Goal: Entertainment & Leisure: Consume media (video, audio)

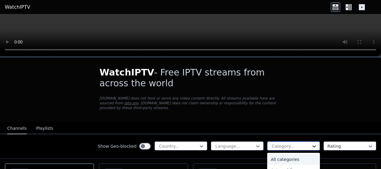
click at [312, 145] on icon at bounding box center [314, 146] width 4 height 2
click at [280, 153] on div "Music" at bounding box center [293, 158] width 53 height 11
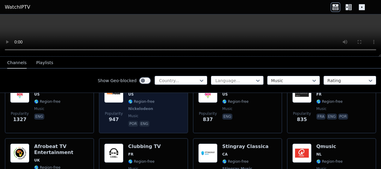
scroll to position [120, 0]
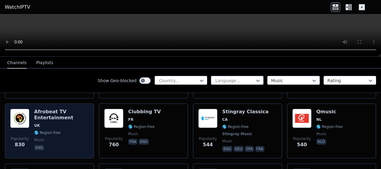
click at [70, 110] on h6 "Afrobeat TV Entertainment" at bounding box center [61, 115] width 54 height 12
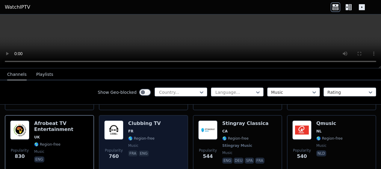
click at [137, 129] on span "FR" at bounding box center [144, 131] width 33 height 5
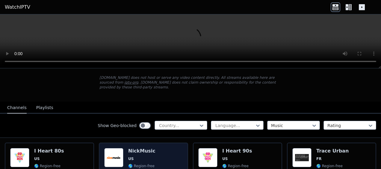
scroll to position [30, 0]
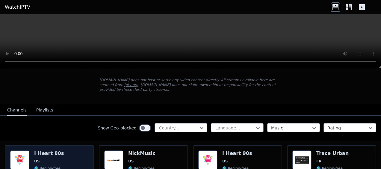
click at [74, 154] on div "Popularity 1327 I Heart 80s US 🌎 Region-free music eng" at bounding box center [49, 172] width 78 height 44
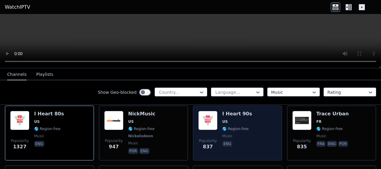
scroll to position [60, 0]
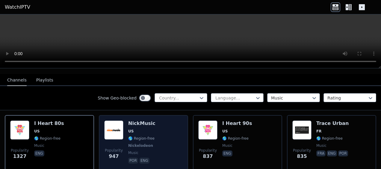
click at [149, 123] on div "NickMusic US 🌎 Region-free Nickelodeon music por eng" at bounding box center [141, 142] width 27 height 44
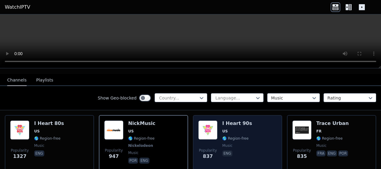
click at [240, 129] on span "US" at bounding box center [237, 131] width 30 height 5
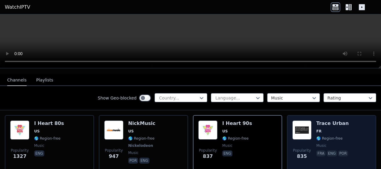
click at [334, 129] on span "FR" at bounding box center [332, 131] width 33 height 5
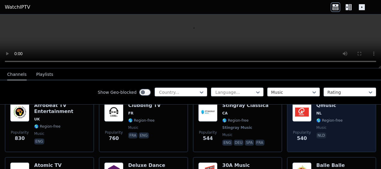
scroll to position [150, 0]
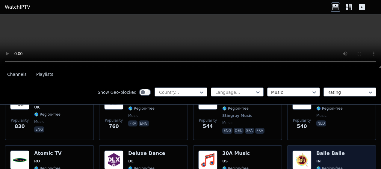
click at [335, 159] on span "IN" at bounding box center [330, 161] width 28 height 5
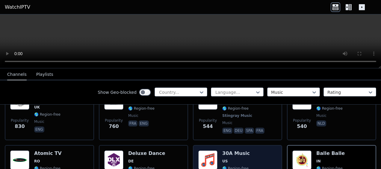
click at [232, 151] on h6 "30A Music" at bounding box center [236, 153] width 28 height 6
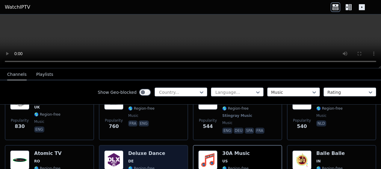
click at [142, 159] on div "Deluxe Dance DE 🌎 Region-free music eng" at bounding box center [146, 172] width 37 height 44
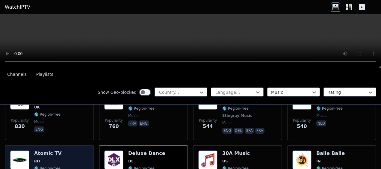
click at [52, 159] on span "RO" at bounding box center [56, 161] width 45 height 5
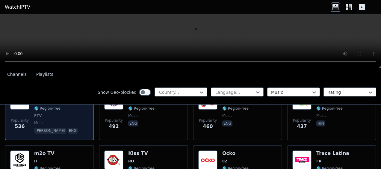
scroll to position [239, 0]
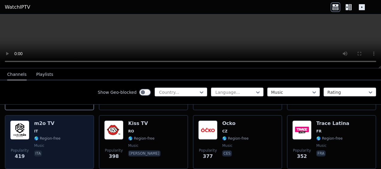
click at [49, 122] on div "m2o TV IT 🌎 Region-free music ita" at bounding box center [47, 141] width 26 height 43
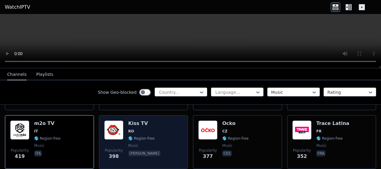
click at [139, 120] on h6 "Kiss TV" at bounding box center [145, 123] width 34 height 6
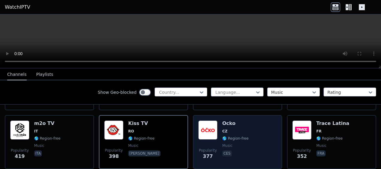
click at [225, 129] on span "CZ" at bounding box center [235, 131] width 26 height 5
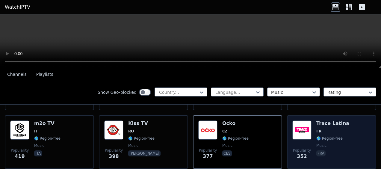
click at [328, 129] on span "FR" at bounding box center [332, 131] width 33 height 5
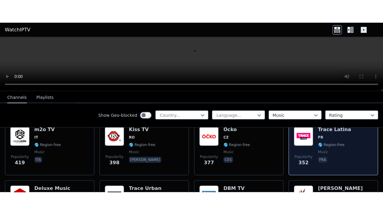
scroll to position [269, 0]
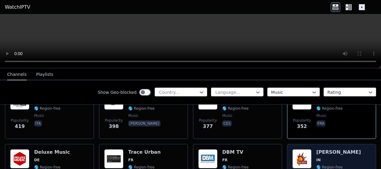
click at [326, 165] on span "🌎 Region-free" at bounding box center [329, 167] width 26 height 5
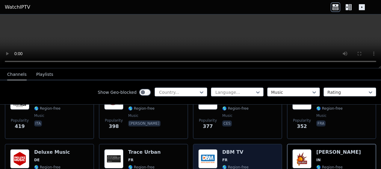
click at [228, 157] on span "FR" at bounding box center [235, 159] width 26 height 5
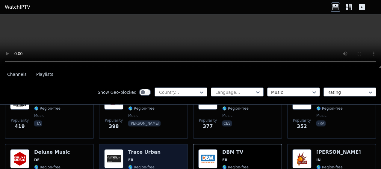
click at [143, 157] on span "FR" at bounding box center [144, 159] width 33 height 5
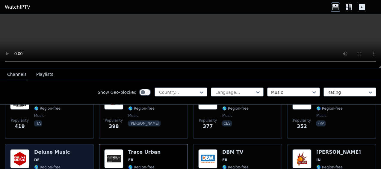
click at [48, 150] on div "Deluxe Music DE 🌎 Region-free music deu" at bounding box center [52, 170] width 36 height 43
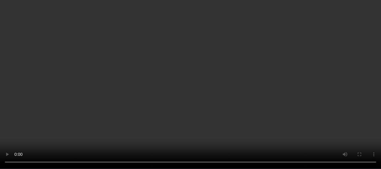
scroll to position [359, 0]
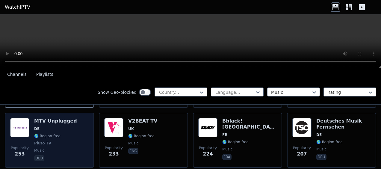
click at [48, 128] on div "MTV Unplugged DE 🌎 Region-free Pluto TV music deu" at bounding box center [55, 140] width 43 height 44
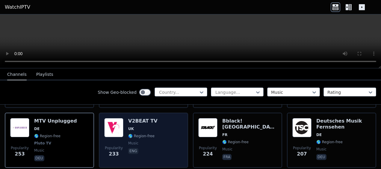
click at [141, 126] on span "UK" at bounding box center [142, 128] width 29 height 5
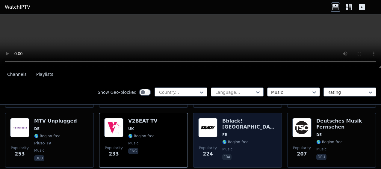
click at [239, 127] on div "Bblack! [GEOGRAPHIC_DATA] FR 🌎 Region-free music fra" at bounding box center [249, 140] width 54 height 44
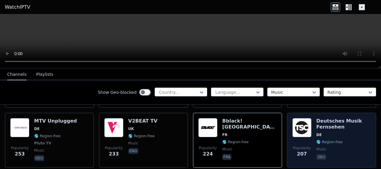
click at [331, 123] on h6 "Deutsches Musik Fernsehen" at bounding box center [343, 124] width 54 height 12
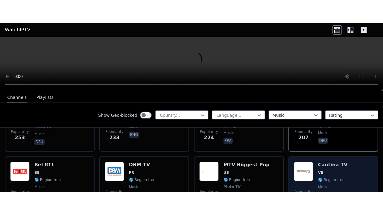
scroll to position [389, 0]
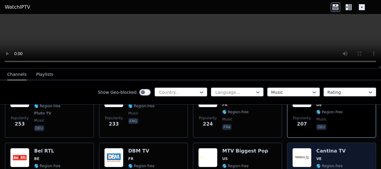
click at [327, 156] on span "VE" at bounding box center [330, 158] width 29 height 5
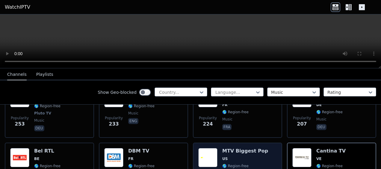
click at [231, 156] on span "US" at bounding box center [245, 158] width 46 height 5
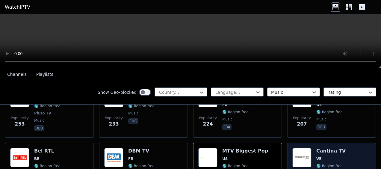
click at [327, 156] on span "VE" at bounding box center [330, 158] width 29 height 5
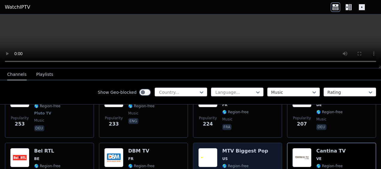
click at [238, 151] on div "MTV Biggest Pop US 🌎 Region-free Pluto TV music eng" at bounding box center [245, 170] width 46 height 44
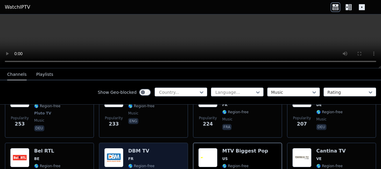
click at [140, 156] on span "FR" at bounding box center [141, 158] width 26 height 5
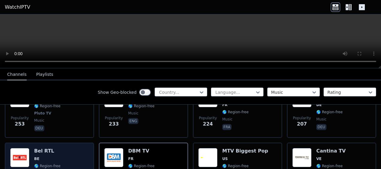
click at [52, 148] on h6 "Bel RTL" at bounding box center [47, 151] width 26 height 6
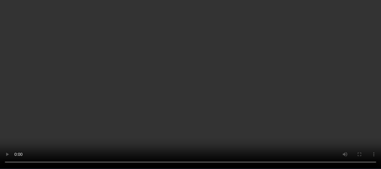
scroll to position [449, 0]
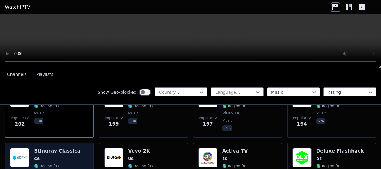
click at [57, 157] on div "Stingray Classica CA 🌎 Region-free Stingray Music music eng deu spa fra" at bounding box center [57, 170] width 46 height 44
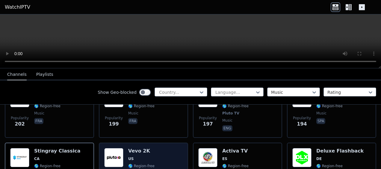
click at [135, 149] on div "Vevo 2K US 🌎 Region-free Pluto TV music eng" at bounding box center [141, 170] width 26 height 44
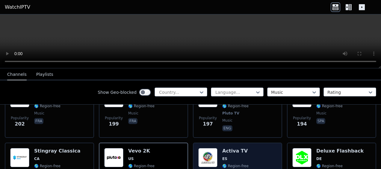
click at [240, 150] on div "Activa TV ES 🌎 Region-free music spa" at bounding box center [235, 170] width 26 height 44
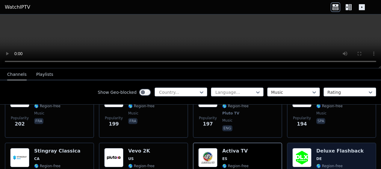
click at [335, 156] on span "DE" at bounding box center [339, 158] width 47 height 5
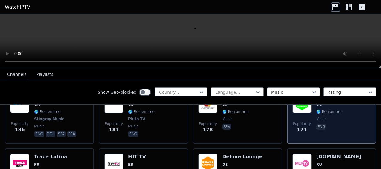
scroll to position [509, 0]
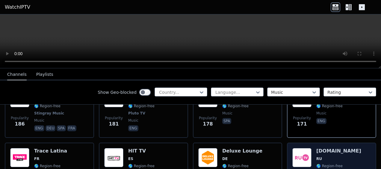
click at [321, 148] on h6 "[DOMAIN_NAME]" at bounding box center [338, 151] width 45 height 6
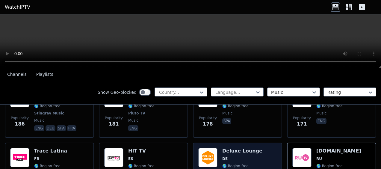
click at [237, 150] on div "Deluxe Lounge DE 🌎 Region-free music deu" at bounding box center [242, 169] width 40 height 43
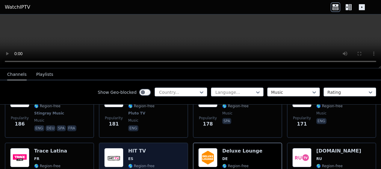
click at [136, 156] on span "ES" at bounding box center [141, 158] width 26 height 5
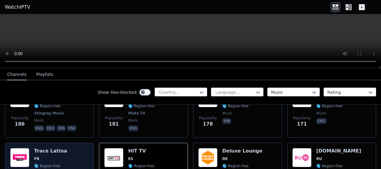
click at [54, 156] on span "FR" at bounding box center [50, 158] width 33 height 5
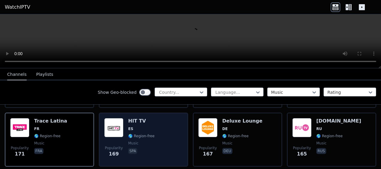
scroll to position [568, 0]
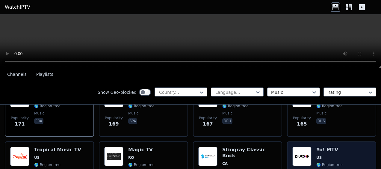
click at [329, 155] on span "US" at bounding box center [329, 157] width 26 height 5
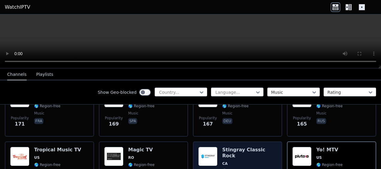
click at [251, 147] on h6 "Stingray Classic Rock" at bounding box center [249, 153] width 54 height 12
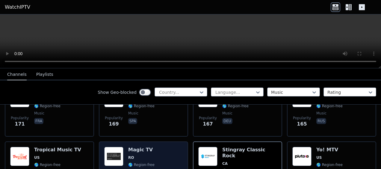
click at [136, 155] on span "RO" at bounding box center [145, 157] width 34 height 5
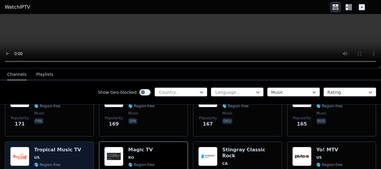
click at [56, 156] on div "Tropical Music TV US 🌎 Region-free music spa" at bounding box center [57, 172] width 47 height 50
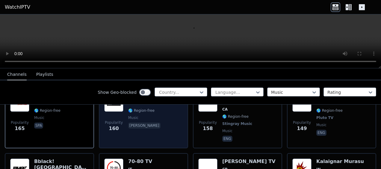
scroll to position [628, 0]
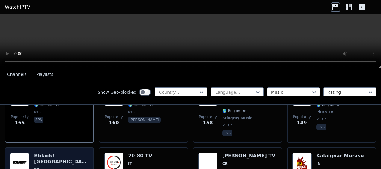
click at [50, 167] on span "FR" at bounding box center [61, 169] width 54 height 5
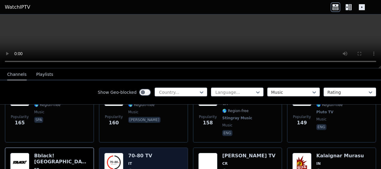
click at [141, 161] on span "IT" at bounding box center [141, 163] width 26 height 5
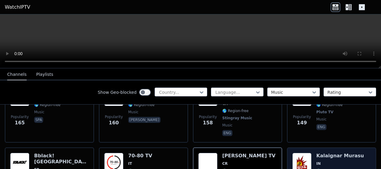
click at [326, 153] on h6 "Kalaignar Murasu" at bounding box center [340, 156] width 48 height 6
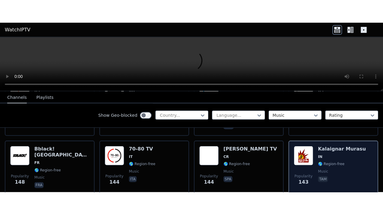
scroll to position [688, 0]
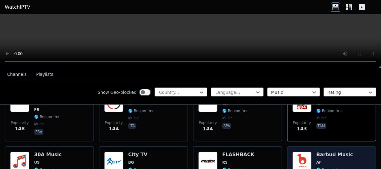
click at [332, 160] on span "AF" at bounding box center [334, 162] width 37 height 5
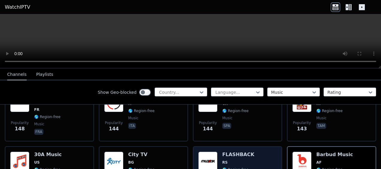
click at [232, 160] on span "RS" at bounding box center [238, 162] width 32 height 5
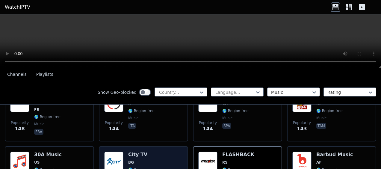
click at [146, 167] on span "🌎 Region-free" at bounding box center [141, 169] width 26 height 5
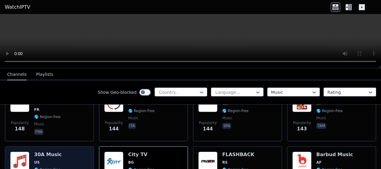
click at [47, 160] on span "US" at bounding box center [48, 162] width 28 height 5
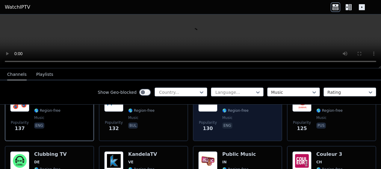
scroll to position [748, 0]
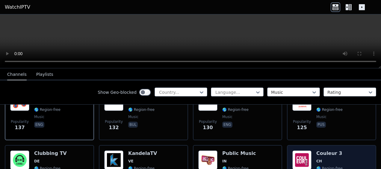
click at [321, 159] on span "CH" at bounding box center [329, 161] width 26 height 5
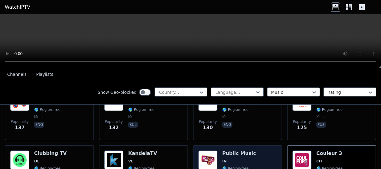
click at [224, 150] on div "Public Music IN 🌎 Region-free music kan" at bounding box center [239, 172] width 34 height 44
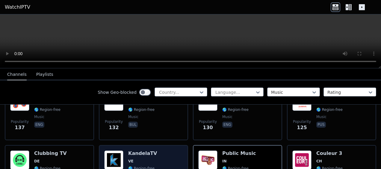
click at [136, 152] on div "KandelaTV VE 🌎 Region-free music spa" at bounding box center [142, 172] width 29 height 44
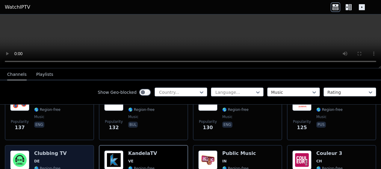
click at [55, 159] on span "DE" at bounding box center [50, 161] width 33 height 5
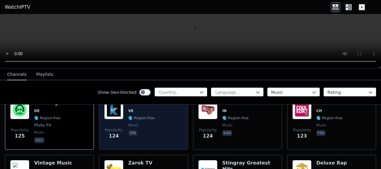
scroll to position [808, 0]
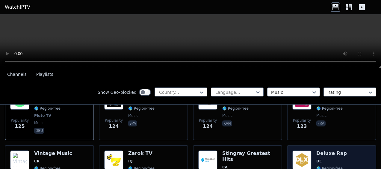
click at [322, 150] on h6 "Deluxe Rap" at bounding box center [331, 153] width 31 height 6
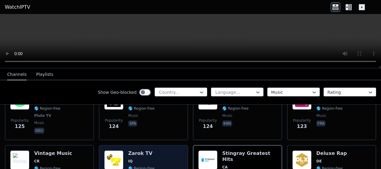
click at [133, 159] on span "IQ" at bounding box center [155, 161] width 54 height 5
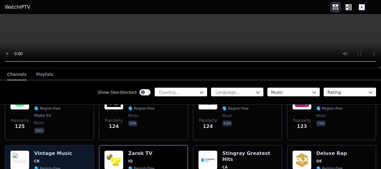
click at [50, 159] on span "CR" at bounding box center [53, 161] width 38 height 5
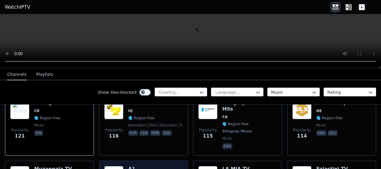
scroll to position [868, 0]
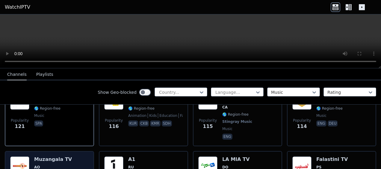
click at [63, 165] on span "AO" at bounding box center [53, 167] width 38 height 5
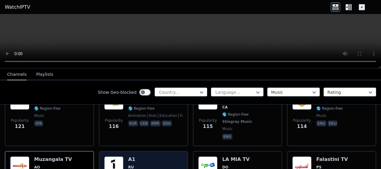
click at [144, 165] on span "RU" at bounding box center [141, 167] width 26 height 5
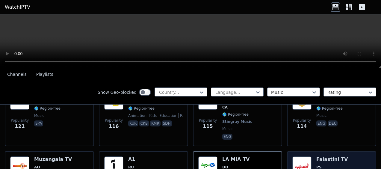
click at [324, 165] on span "PS" at bounding box center [331, 167] width 31 height 5
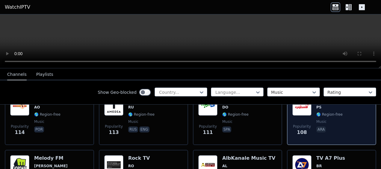
click at [324, 163] on span "BR" at bounding box center [341, 165] width 51 height 5
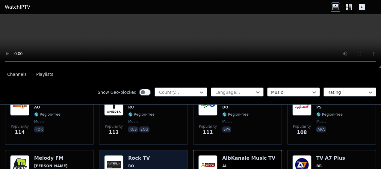
click at [137, 163] on span "RO" at bounding box center [145, 165] width 34 height 5
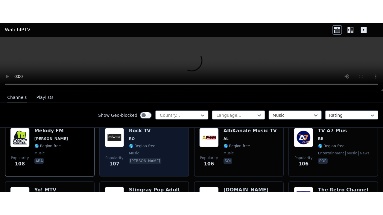
scroll to position [987, 0]
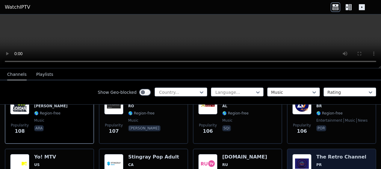
click at [344, 168] on span "🌎 Region-free" at bounding box center [341, 171] width 50 height 5
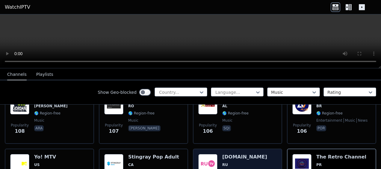
click at [236, 162] on span "RU" at bounding box center [244, 164] width 45 height 5
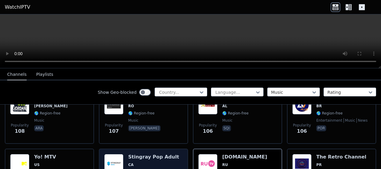
click at [148, 162] on span "CA" at bounding box center [153, 164] width 51 height 5
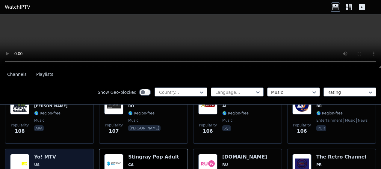
click at [49, 162] on span "US" at bounding box center [47, 164] width 26 height 5
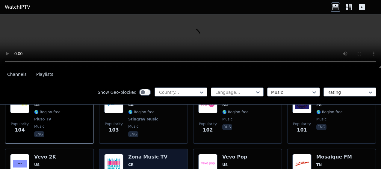
scroll to position [1077, 0]
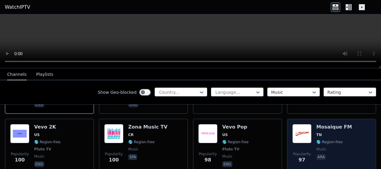
click at [332, 132] on span "TN" at bounding box center [334, 134] width 36 height 5
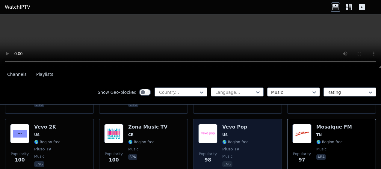
click at [237, 132] on span "US" at bounding box center [235, 134] width 26 height 5
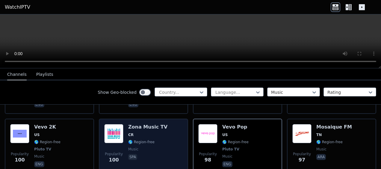
click at [145, 132] on span "CR" at bounding box center [147, 134] width 39 height 5
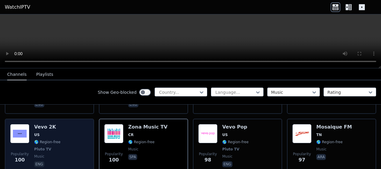
click at [55, 124] on div "Vevo 2K US 🌎 Region-free Pluto TV music eng" at bounding box center [47, 146] width 26 height 44
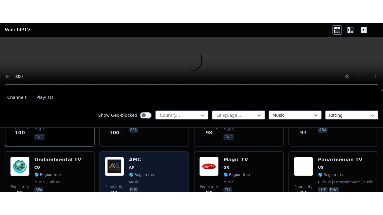
scroll to position [1137, 0]
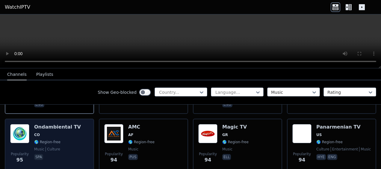
click at [52, 132] on span "CO" at bounding box center [57, 134] width 47 height 5
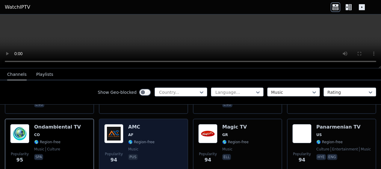
click at [141, 132] on span "AF" at bounding box center [141, 134] width 26 height 5
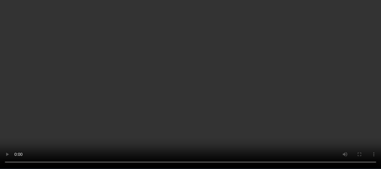
scroll to position [1197, 0]
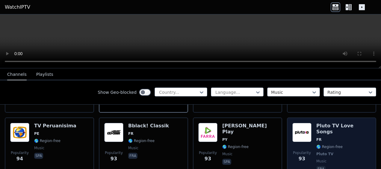
click at [334, 123] on div "Pluto TV Love Songs FR 🌎 Region-free Pluto TV music fra" at bounding box center [343, 148] width 54 height 50
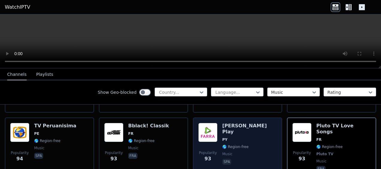
click at [225, 137] on span "PY" at bounding box center [249, 139] width 54 height 5
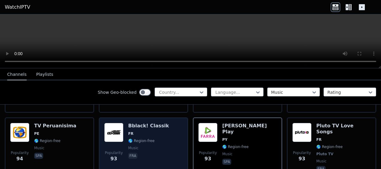
click at [147, 131] on span "FR" at bounding box center [148, 133] width 41 height 5
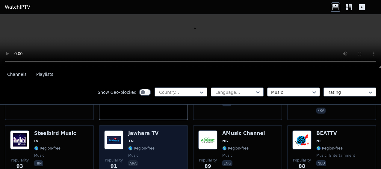
scroll to position [1257, 0]
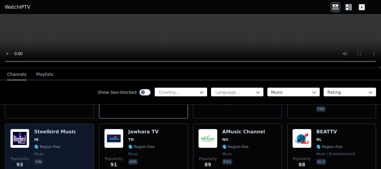
click at [54, 137] on span "IN" at bounding box center [55, 139] width 42 height 5
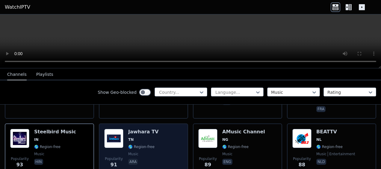
click at [150, 129] on div "Jawhara TV TN 🌎 Region-free music ara" at bounding box center [143, 150] width 30 height 43
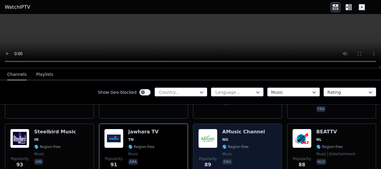
click at [242, 137] on span "NG" at bounding box center [243, 139] width 43 height 5
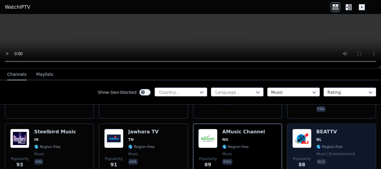
click at [317, 129] on div "BEATTV NL 🌎 Region-free music entertainment nld" at bounding box center [335, 150] width 39 height 43
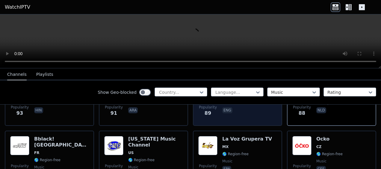
scroll to position [1317, 0]
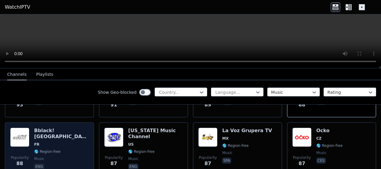
click at [57, 127] on h6 "Bblack! [GEOGRAPHIC_DATA]" at bounding box center [61, 133] width 54 height 12
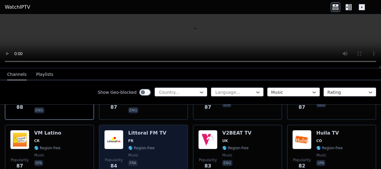
scroll to position [1376, 0]
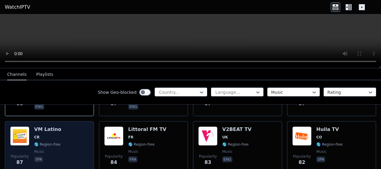
click at [51, 135] on span "CR" at bounding box center [47, 137] width 27 height 5
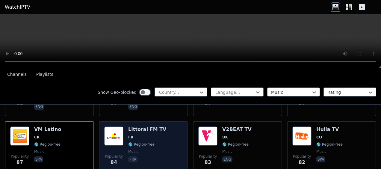
click at [156, 126] on div "Littoral FM TV FR 🌎 Region-free music fra" at bounding box center [147, 147] width 38 height 43
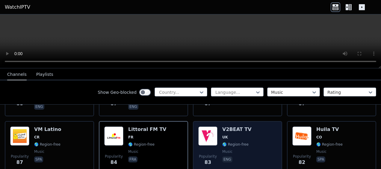
click at [236, 126] on h6 "V2BEAT TV" at bounding box center [236, 129] width 29 height 6
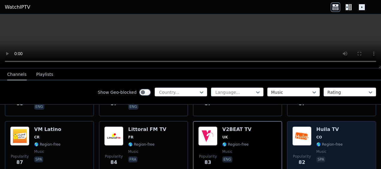
click at [320, 126] on div "Huila TV CO 🌎 Region-free music spa" at bounding box center [329, 147] width 26 height 43
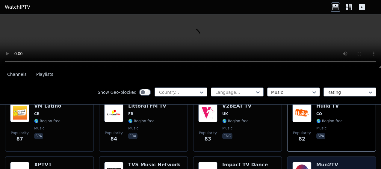
scroll to position [1436, 0]
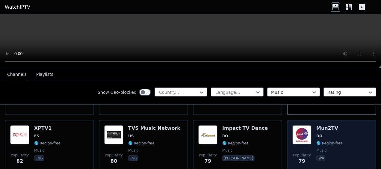
click at [321, 125] on div "Mun2TV DO 🌎 Region-free music spa" at bounding box center [329, 146] width 26 height 43
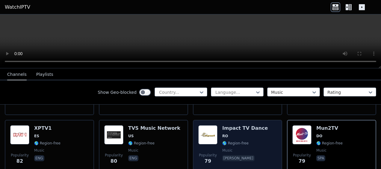
click at [243, 125] on div "Impact TV Dance RO 🌎 Region-free music [PERSON_NAME]" at bounding box center [244, 146] width 45 height 43
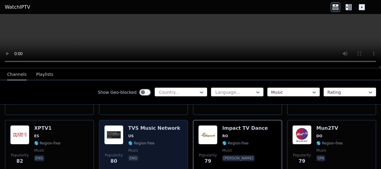
click at [151, 133] on span "US" at bounding box center [154, 135] width 52 height 5
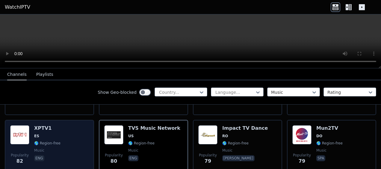
click at [56, 141] on span "🌎 Region-free" at bounding box center [47, 143] width 26 height 5
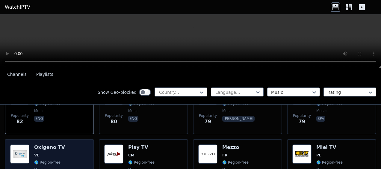
scroll to position [1466, 0]
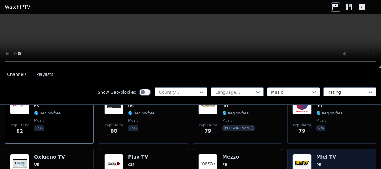
click at [321, 162] on span "PE" at bounding box center [329, 164] width 26 height 5
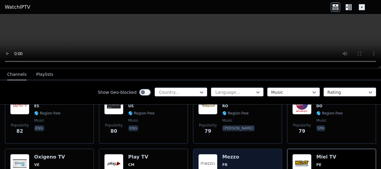
click at [227, 162] on span "FR" at bounding box center [235, 164] width 26 height 5
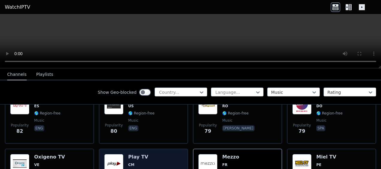
click at [133, 162] on span "CM" at bounding box center [141, 164] width 26 height 5
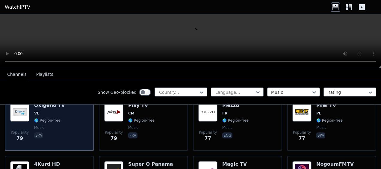
scroll to position [1526, 0]
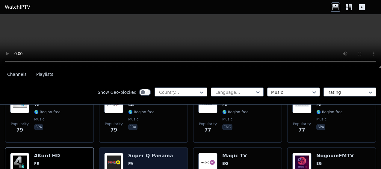
click at [157, 161] on span "PA" at bounding box center [150, 163] width 45 height 5
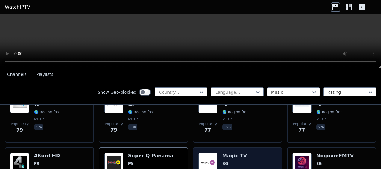
click at [242, 161] on span "BG" at bounding box center [235, 163] width 26 height 5
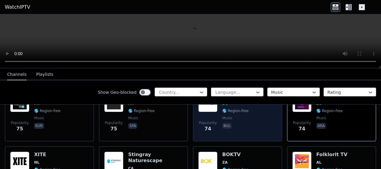
scroll to position [1616, 0]
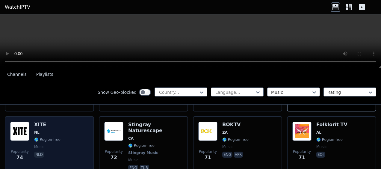
click at [60, 121] on div "Popularity 74 XITE NL 🌎 Region-free music nld" at bounding box center [49, 146] width 78 height 50
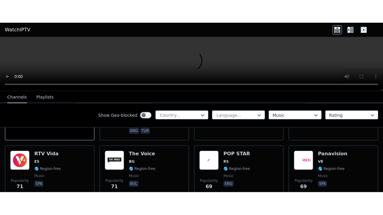
scroll to position [1646, 0]
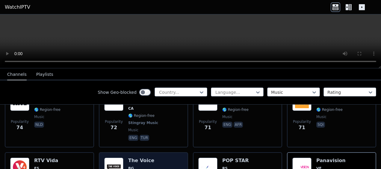
click at [150, 157] on h6 "The Voice" at bounding box center [141, 160] width 26 height 6
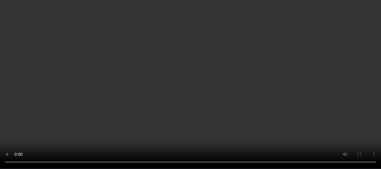
scroll to position [1705, 0]
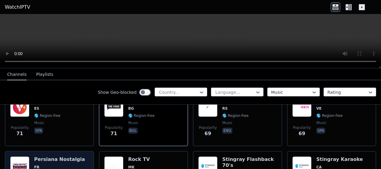
click at [60, 165] on span "FR" at bounding box center [59, 167] width 51 height 5
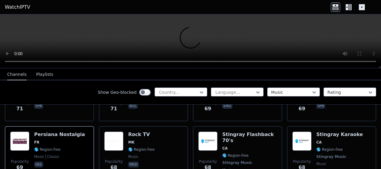
scroll to position [1765, 0]
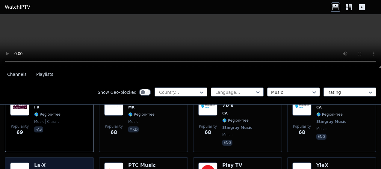
click at [42, 162] on h6 "La-X" at bounding box center [47, 165] width 26 height 6
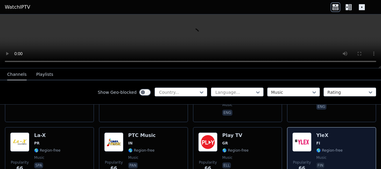
scroll to position [1825, 0]
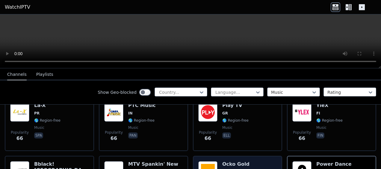
click at [234, 168] on span "CZ" at bounding box center [235, 171] width 27 height 5
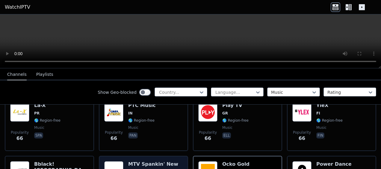
click at [150, 168] on span "US" at bounding box center [153, 171] width 50 height 5
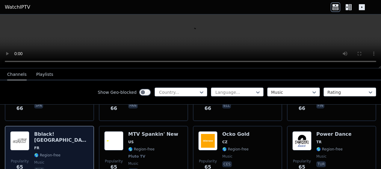
scroll to position [1885, 0]
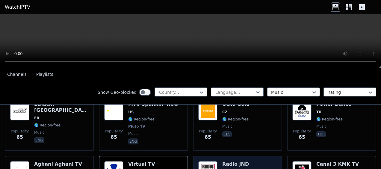
click at [239, 168] on span "NL" at bounding box center [235, 171] width 27 height 5
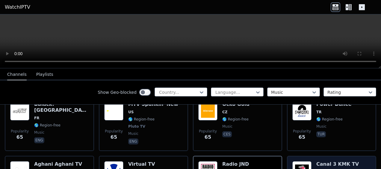
click at [327, 161] on h6 "Canal 3 KMK TV" at bounding box center [337, 164] width 42 height 6
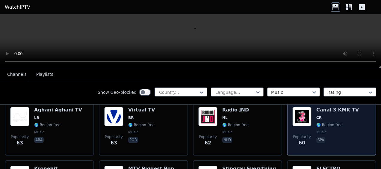
scroll to position [1945, 0]
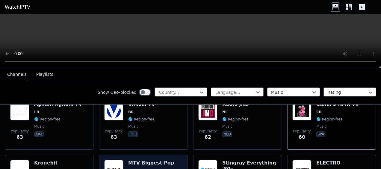
click at [144, 168] on span "US" at bounding box center [151, 170] width 46 height 5
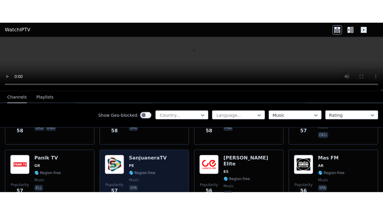
scroll to position [2124, 0]
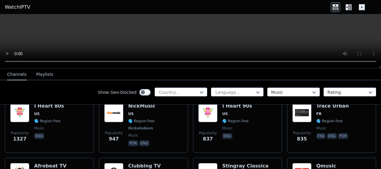
scroll to position [90, 0]
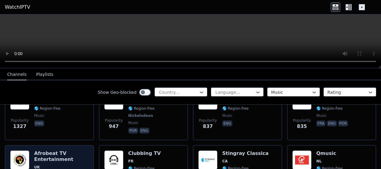
click at [41, 155] on h6 "Afrobeat TV Entertainment" at bounding box center [61, 156] width 54 height 12
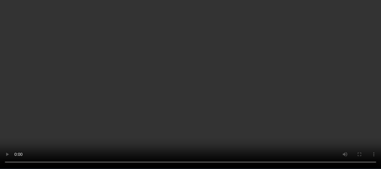
scroll to position [30, 0]
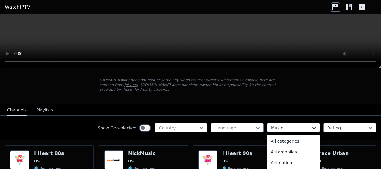
click at [312, 125] on icon at bounding box center [314, 128] width 6 height 6
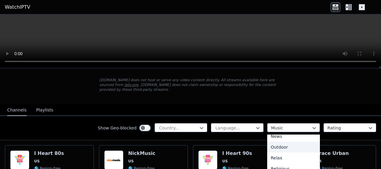
scroll to position [158, 0]
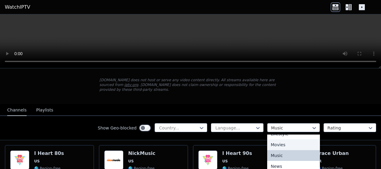
click at [273, 139] on div "Movies" at bounding box center [293, 144] width 53 height 11
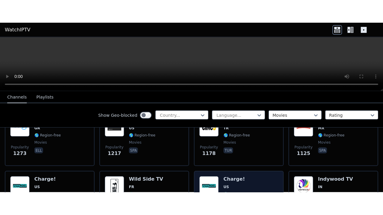
scroll to position [239, 0]
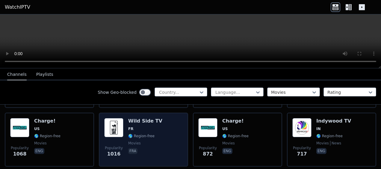
click at [147, 118] on h6 "Wild Side TV" at bounding box center [145, 121] width 34 height 6
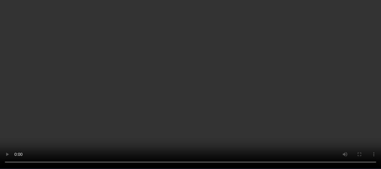
scroll to position [2783, 0]
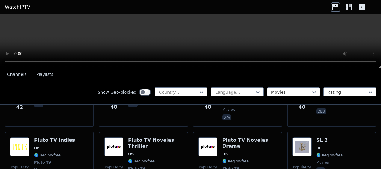
click at [48, 35] on video at bounding box center [190, 41] width 381 height 54
